Goal: Task Accomplishment & Management: Manage account settings

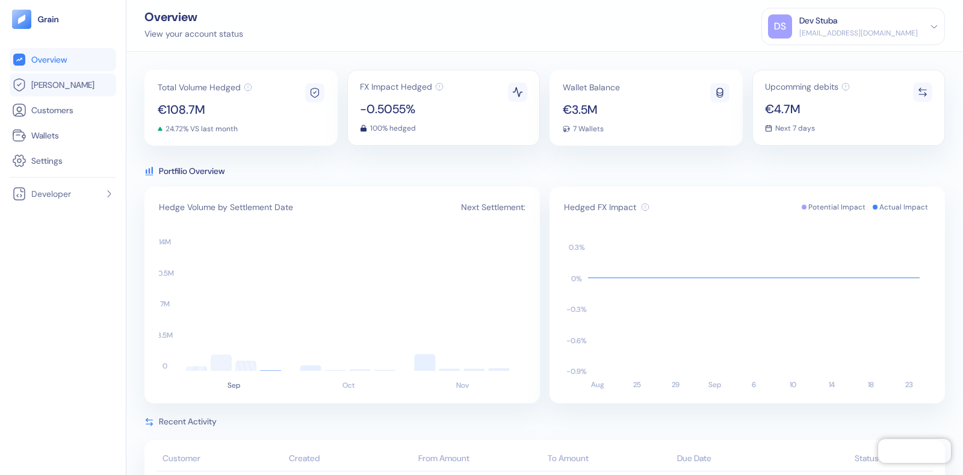
click at [61, 82] on link "[PERSON_NAME]" at bounding box center [63, 85] width 102 height 14
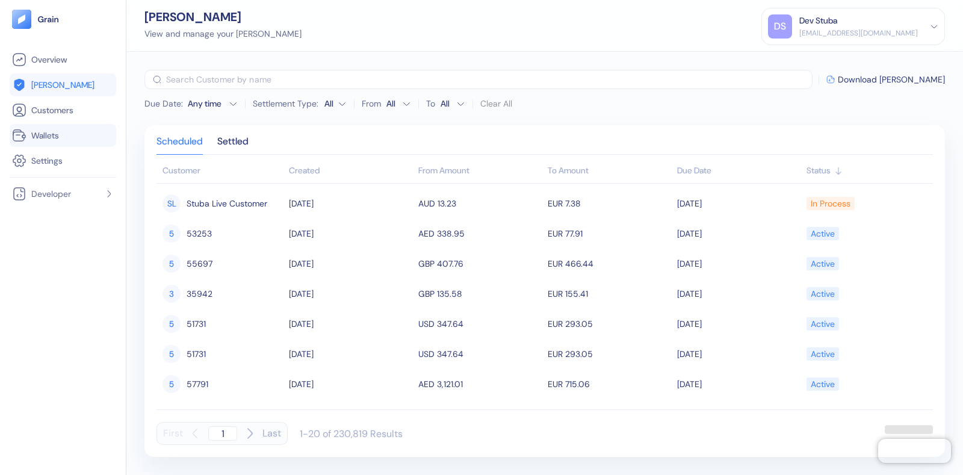
click at [57, 137] on span "Wallets" at bounding box center [45, 135] width 28 height 12
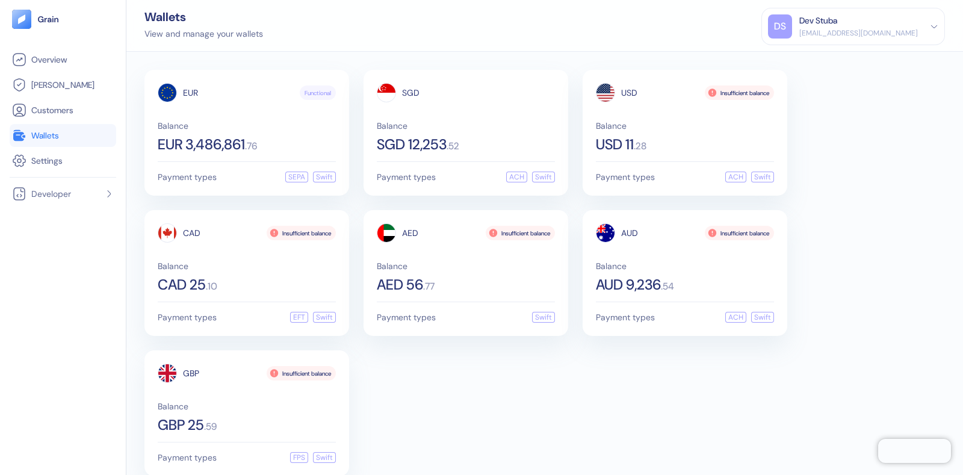
click at [837, 16] on div "Dev Stuba" at bounding box center [818, 20] width 38 height 13
click at [817, 57] on div "Sign Out" at bounding box center [800, 60] width 33 height 13
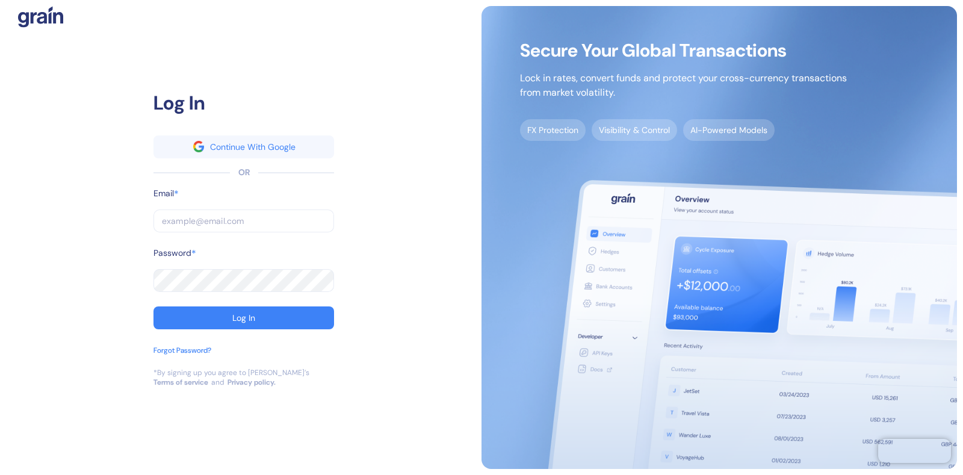
click at [208, 226] on input "text" at bounding box center [243, 220] width 181 height 23
type input "[EMAIL_ADDRESS][DOMAIN_NAME]"
